Goal: Information Seeking & Learning: Check status

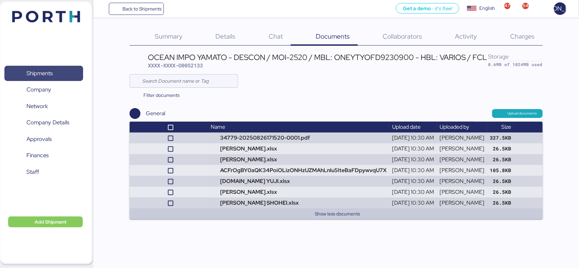
click at [50, 74] on span "Shipments" at bounding box center [39, 74] width 26 height 10
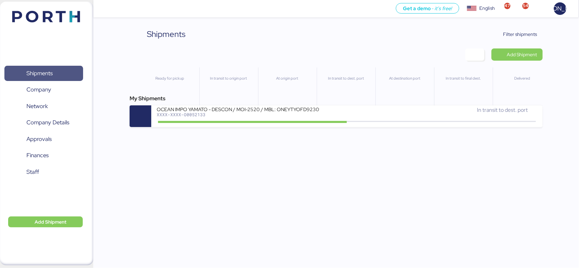
drag, startPoint x: 42, startPoint y: 70, endPoint x: 55, endPoint y: 69, distance: 12.3
click at [42, 70] on span "Shipments" at bounding box center [39, 74] width 26 height 10
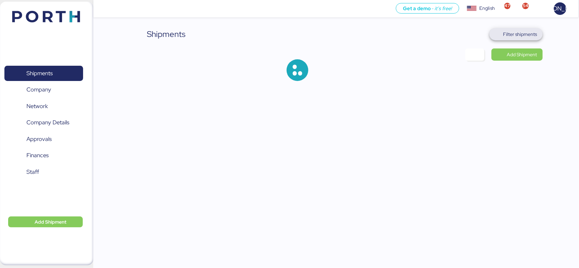
click at [523, 28] on span "Filter shipments" at bounding box center [515, 34] width 53 height 12
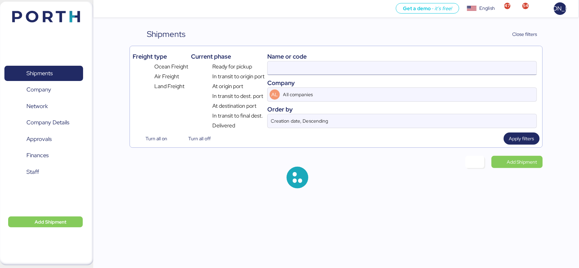
drag, startPoint x: 309, startPoint y: 78, endPoint x: 306, endPoint y: 72, distance: 7.2
click at [309, 77] on div "Name or code Company AL All companies Order by Creation date, Descending" at bounding box center [401, 89] width 269 height 81
click at [306, 72] on input at bounding box center [402, 68] width 269 height 14
paste input "O0052178"
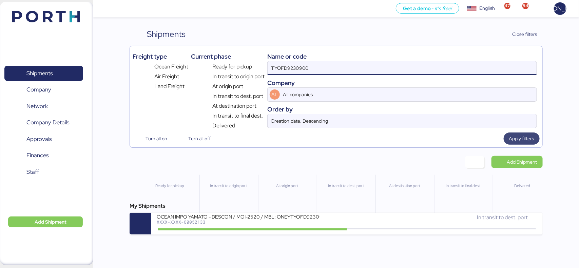
click at [512, 141] on span "Apply filters" at bounding box center [521, 139] width 25 height 8
click at [516, 137] on span "Apply filters" at bounding box center [521, 139] width 25 height 8
drag, startPoint x: 339, startPoint y: 66, endPoint x: 170, endPoint y: 66, distance: 169.3
click at [170, 66] on div "Freight type Ocean Freight Air Freight Land Freight Current phase Ready for pic…" at bounding box center [336, 89] width 407 height 81
drag, startPoint x: 173, startPoint y: 69, endPoint x: 336, endPoint y: 78, distance: 163.7
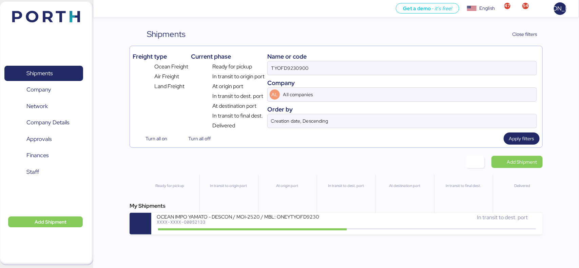
click at [177, 71] on div "Freight type Ocean Freight Air Freight Land Freight" at bounding box center [160, 89] width 55 height 81
click at [332, 66] on input "TYOFD9230900" at bounding box center [402, 68] width 269 height 14
paste input "O0052178"
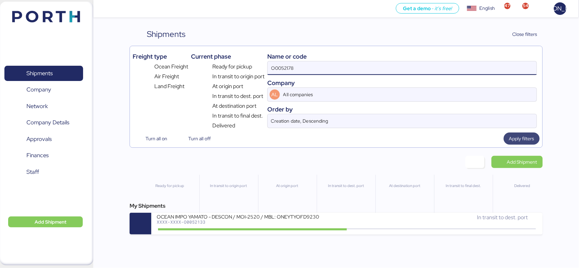
type input "O0052178"
click at [517, 139] on span "Apply filters" at bounding box center [521, 139] width 25 height 8
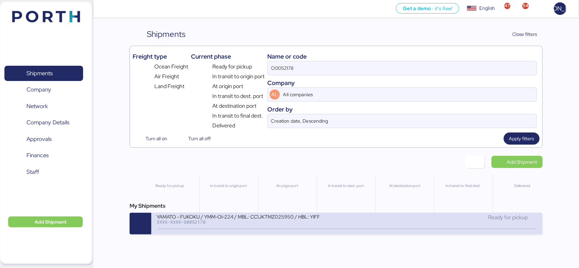
click at [240, 219] on div "YAMATO - FUKOKU / YMM-OI-224 / MBL: CC1JKTMZ025950 / HBL: YIFFW0166695 / LCL" at bounding box center [238, 217] width 163 height 6
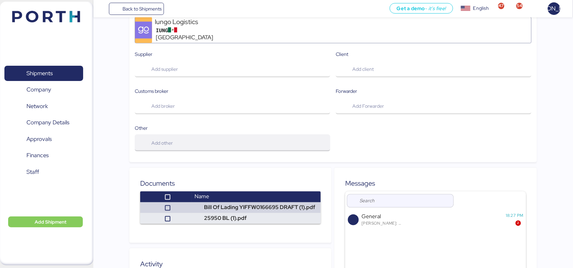
scroll to position [309, 0]
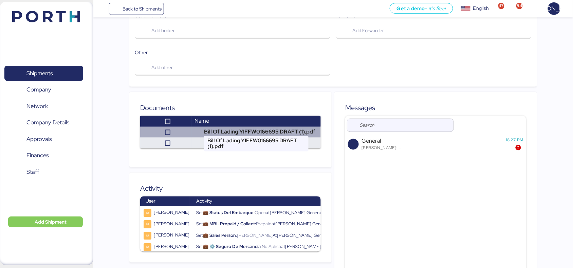
click at [238, 127] on td "Bill Of Lading YIFFW0166695 DRAFT (1).pdf" at bounding box center [256, 132] width 129 height 11
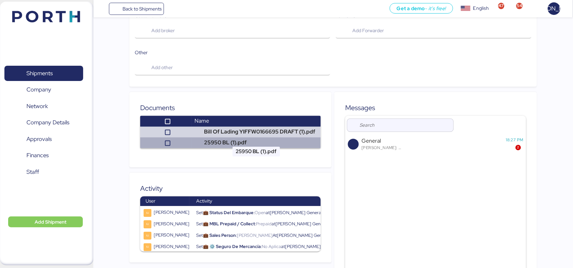
click at [225, 138] on td "25950 BL (1).pdf" at bounding box center [256, 143] width 129 height 11
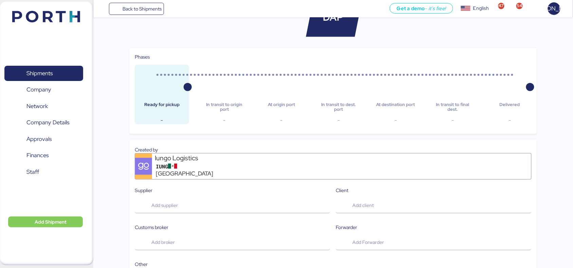
scroll to position [0, 0]
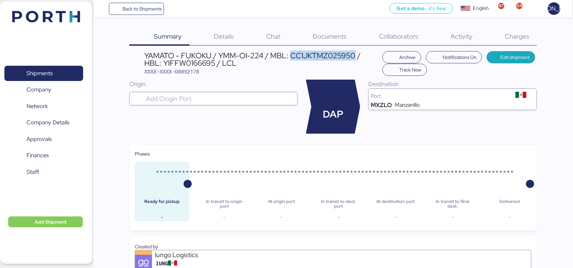
drag, startPoint x: 320, startPoint y: 54, endPoint x: 355, endPoint y: 57, distance: 35.0
click at [355, 57] on div "YAMATO - FUKOKU / YMM-OI-224 / MBL: CC1JKTMZ025950 / HBL: YIFFW0166695 / LCL" at bounding box center [261, 59] width 235 height 15
copy div "CC1JKTMZ025950"
drag, startPoint x: 214, startPoint y: 64, endPoint x: 165, endPoint y: 63, distance: 49.9
click at [165, 63] on div "YAMATO - FUKOKU / YMM-OI-224 / MBL: CC1JKTMZ025950 / HBL: YIFFW0166695 / LCL" at bounding box center [261, 59] width 235 height 15
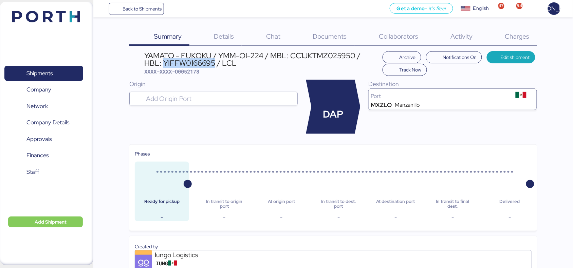
copy div "YIFFW0166695"
click at [350, 145] on div "Phases Ready for pickup - In transit to origin port - At origin port - In trans…" at bounding box center [332, 188] width 407 height 86
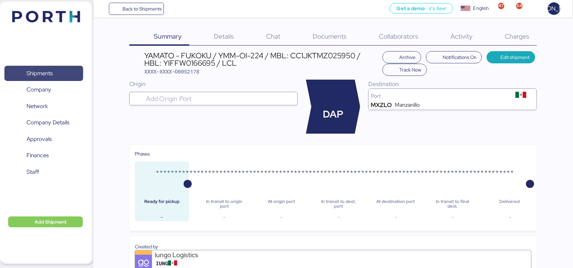
click at [63, 76] on span "Shipments" at bounding box center [43, 74] width 73 height 10
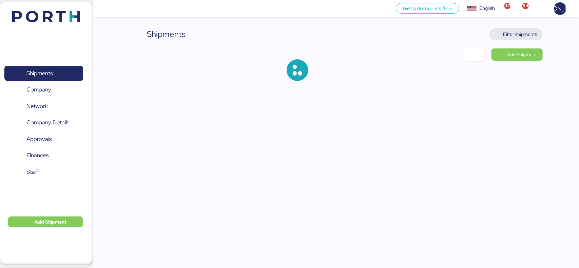
click at [518, 31] on span "Filter shipments" at bounding box center [520, 34] width 34 height 8
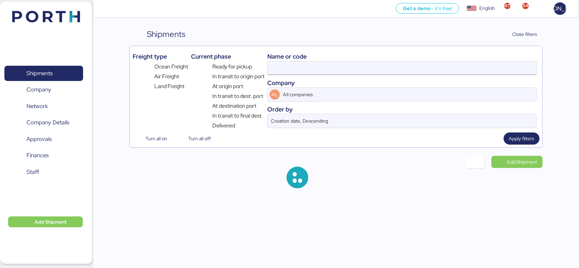
type input "O0052178"
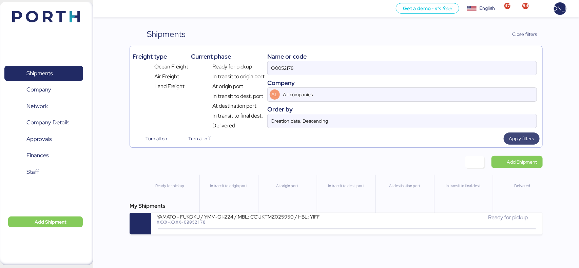
click at [523, 141] on span "Apply filters" at bounding box center [521, 139] width 25 height 8
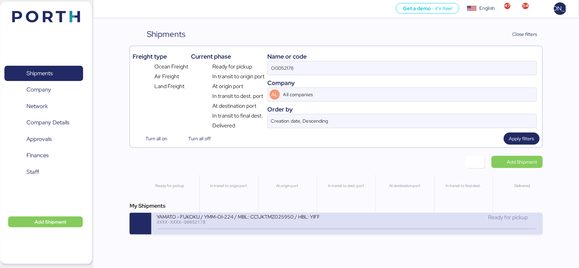
click at [250, 225] on div "XXXX-XXXX-O0052178" at bounding box center [238, 222] width 163 height 5
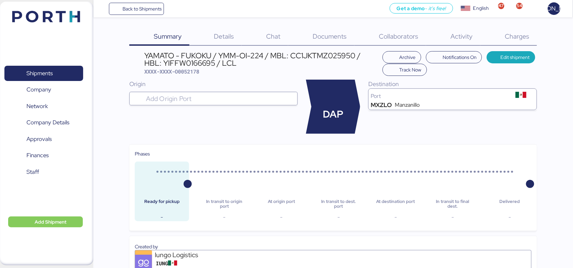
click at [342, 34] on span "Documents" at bounding box center [330, 36] width 34 height 9
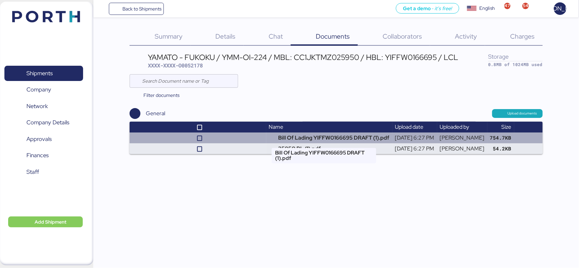
click at [304, 135] on td "Bill Of Lading YIFFW0166695 DRAFT (1).pdf" at bounding box center [329, 138] width 126 height 11
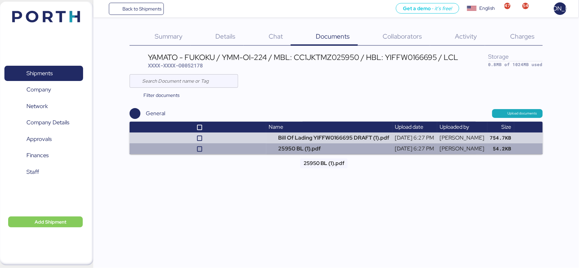
click at [294, 144] on td "25950 BL (1).pdf" at bounding box center [329, 148] width 126 height 11
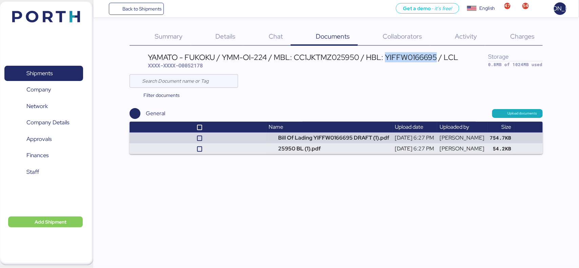
drag, startPoint x: 386, startPoint y: 57, endPoint x: 437, endPoint y: 57, distance: 51.2
click at [437, 57] on div "YAMATO - FUKOKU / YMM-OI-224 / MBL: CC1JKTMZ025950 / HBL: YIFFW0166695 / LCL" at bounding box center [303, 57] width 310 height 7
copy div "YIFFW0166695"
click at [296, 68] on div "YAMATO - FUKOKU / YMM-OI-224 / MBL: CC1JKTMZ025950 / HBL: YIFFW0166695 / LCL XX…" at bounding box center [303, 62] width 310 height 16
drag, startPoint x: 212, startPoint y: 65, endPoint x: 180, endPoint y: 65, distance: 32.2
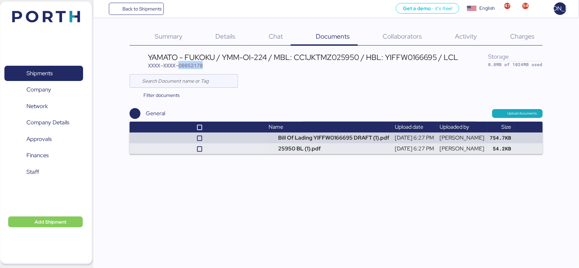
click at [180, 65] on div "YAMATO - FUKOKU / YMM-OI-224 / MBL: CC1JKTMZ025950 / HBL: YIFFW0166695 / LCL XX…" at bounding box center [303, 62] width 310 height 16
copy span "O0052178"
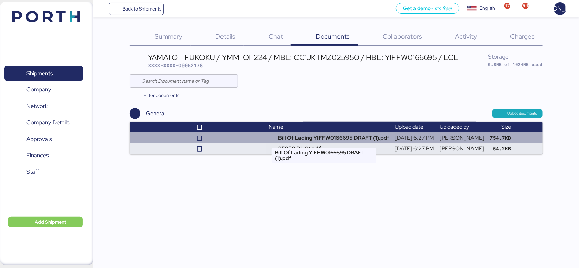
click at [287, 140] on td "Bill Of Lading YIFFW0166695 DRAFT (1).pdf" at bounding box center [329, 138] width 126 height 11
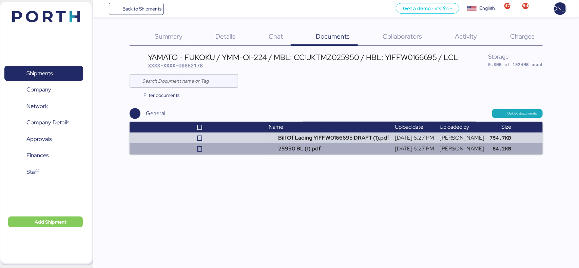
click at [289, 146] on td "25950 BL (1).pdf" at bounding box center [329, 148] width 126 height 11
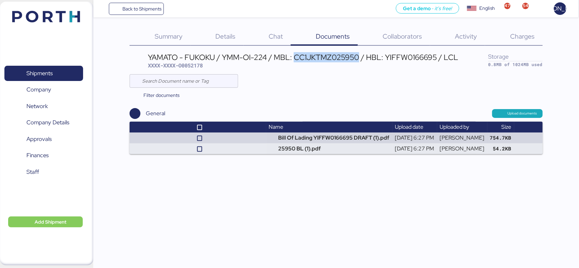
drag, startPoint x: 297, startPoint y: 56, endPoint x: 359, endPoint y: 57, distance: 61.4
click at [359, 57] on div "YAMATO - FUKOKU / YMM-OI-224 / MBL: CC1JKTMZ025950 / HBL: YIFFW0166695 / LCL" at bounding box center [303, 57] width 310 height 7
copy div "CC1JKTMZ025950"
drag, startPoint x: 387, startPoint y: 58, endPoint x: 436, endPoint y: 59, distance: 49.2
click at [436, 59] on div "YAMATO - FUKOKU / YMM-OI-224 / MBL: CC1JKTMZ025950 / HBL: YIFFW0166695 / LCL" at bounding box center [303, 57] width 310 height 7
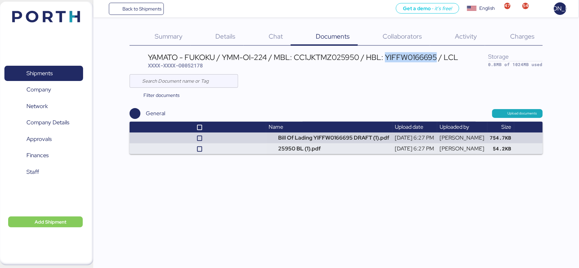
copy div "YIFFW0166695"
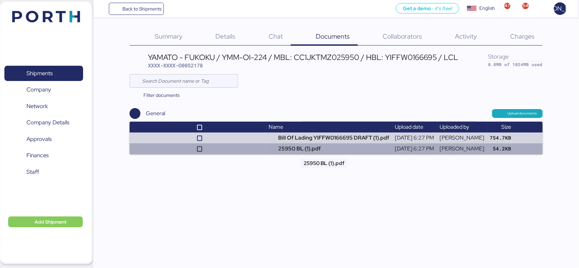
click at [271, 150] on td "25950 BL (1).pdf" at bounding box center [329, 148] width 126 height 11
